Goal: Task Accomplishment & Management: Complete application form

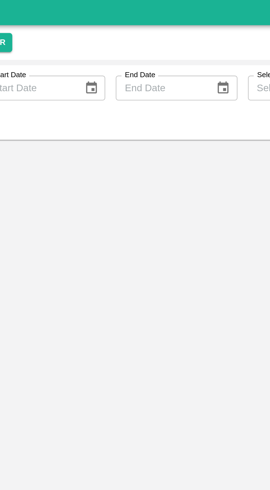
click at [84, 39] on input "Start Date" at bounding box center [79, 40] width 38 height 10
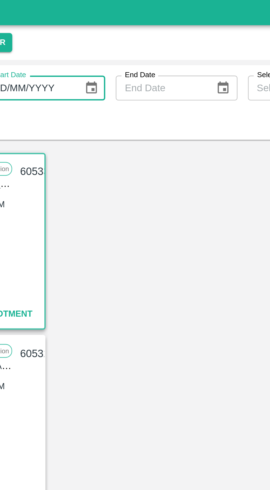
type input "DD/MM/YYYY"
click at [13, 42] on input "SO ID" at bounding box center [29, 40] width 51 height 10
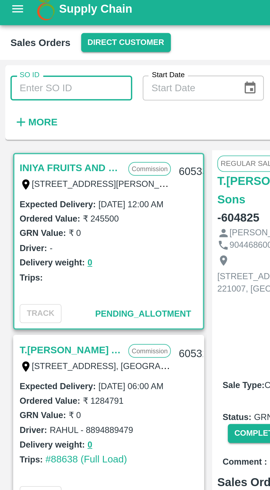
type input "604825"
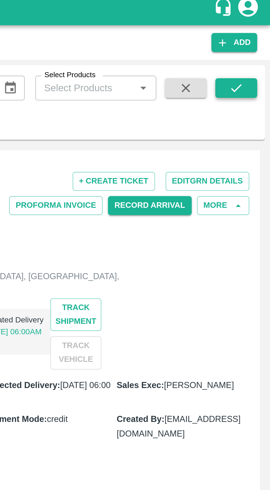
click at [253, 41] on icon "submit" at bounding box center [255, 40] width 6 height 6
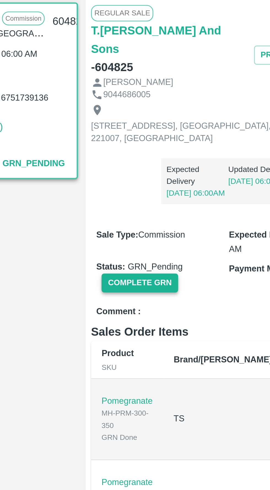
click at [113, 185] on button "Complete GRN" at bounding box center [112, 185] width 32 height 8
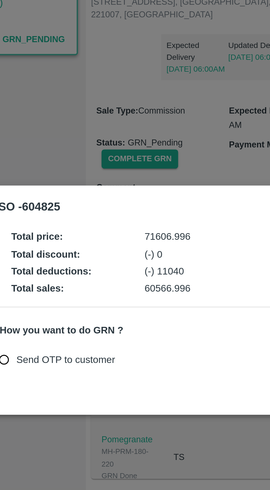
click at [90, 273] on span "Send OTP to customer" at bounding box center [81, 270] width 42 height 6
click at [60, 275] on input "Send OTP to customer" at bounding box center [55, 270] width 10 height 10
radio input "true"
click at [85, 273] on span "Send OTP to customer" at bounding box center [81, 270] width 42 height 6
click at [60, 275] on input "Send OTP to customer" at bounding box center [55, 270] width 10 height 10
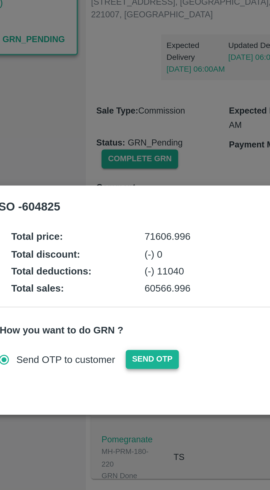
click at [119, 274] on button "Send OTP" at bounding box center [117, 270] width 23 height 8
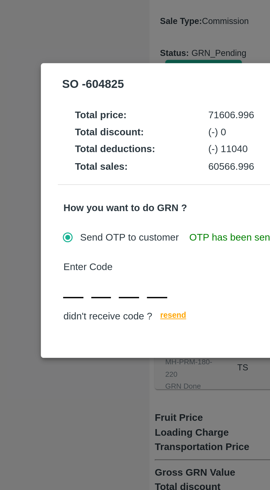
click at [55, 282] on input "text" at bounding box center [57, 277] width 9 height 10
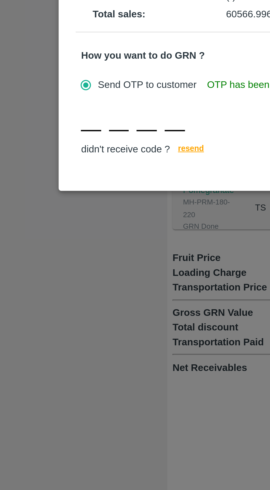
type input "R"
type input "V"
type input "J"
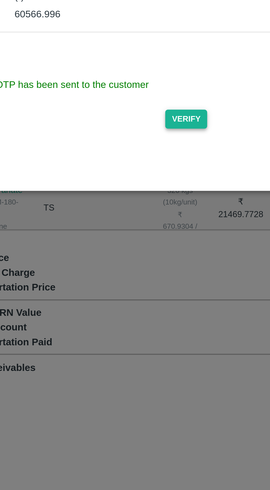
type input "Z"
click at [185, 272] on button "Verify" at bounding box center [186, 274] width 18 height 8
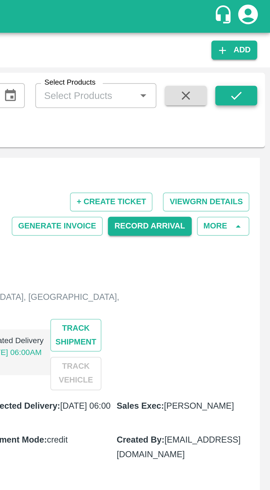
click at [256, 40] on icon "submit" at bounding box center [255, 40] width 6 height 6
